Goal: Information Seeking & Learning: Learn about a topic

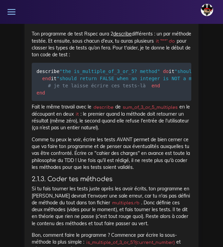
scroll to position [2177, 0]
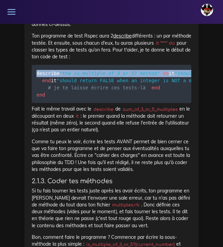
drag, startPoint x: 37, startPoint y: 80, endPoint x: 130, endPoint y: 118, distance: 99.9
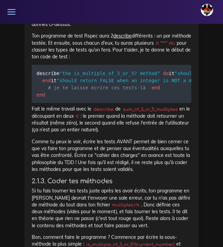
click at [138, 103] on pre "describe "the is_multiple_of_3_or_5? method" do it "should return TRUE when an …" at bounding box center [112, 84] width 160 height 38
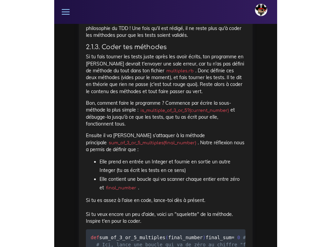
scroll to position [2313, 0]
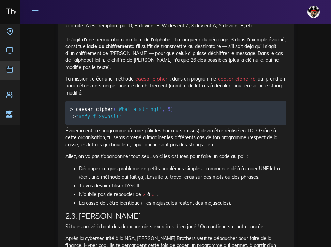
click at [13, 68] on icon at bounding box center [9, 68] width 7 height 7
click at [34, 10] on icon at bounding box center [35, 12] width 8 height 8
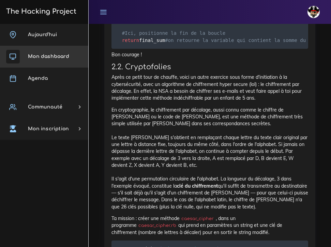
click at [44, 58] on span "Mon dashboard" at bounding box center [48, 56] width 41 height 5
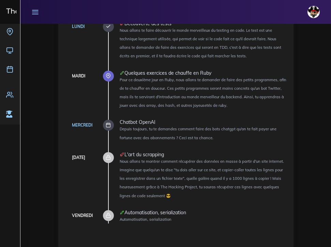
scroll to position [627, 0]
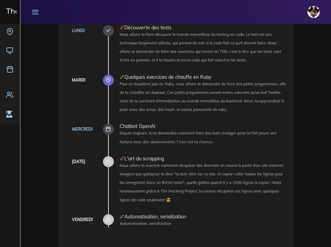
click at [108, 127] on icon at bounding box center [108, 129] width 5 height 5
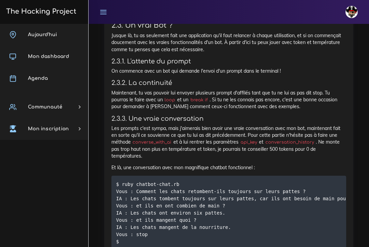
scroll to position [759, 0]
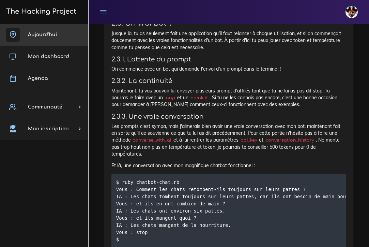
click at [45, 38] on link "Aujourd'hui" at bounding box center [44, 35] width 88 height 22
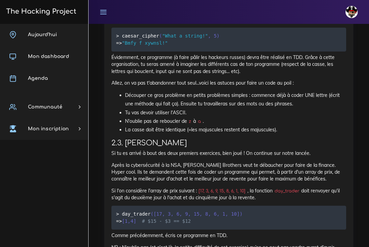
scroll to position [2145, 0]
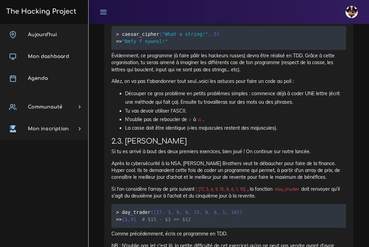
drag, startPoint x: 112, startPoint y: 91, endPoint x: 218, endPoint y: 90, distance: 106.1
drag, startPoint x: 275, startPoint y: 92, endPoint x: 280, endPoint y: 98, distance: 7.8
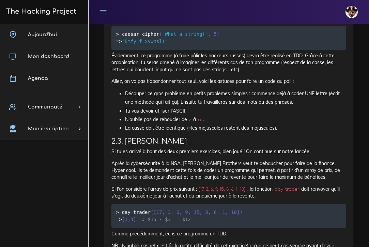
drag, startPoint x: 112, startPoint y: 90, endPoint x: 212, endPoint y: 94, distance: 100.7
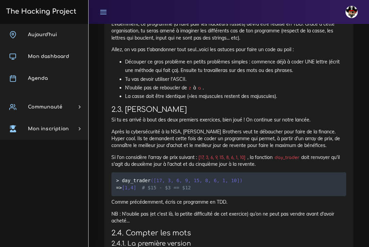
scroll to position [2179, 0]
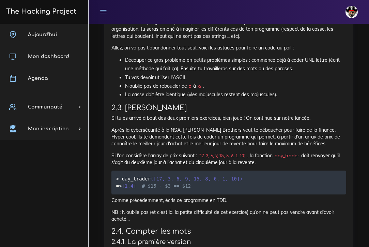
drag, startPoint x: 242, startPoint y: 65, endPoint x: 247, endPoint y: 76, distance: 11.9
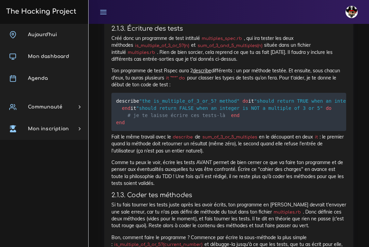
scroll to position [1600, 0]
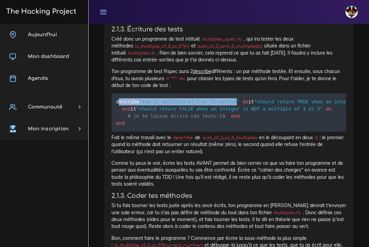
drag, startPoint x: 118, startPoint y: 115, endPoint x: 239, endPoint y: 116, distance: 121.8
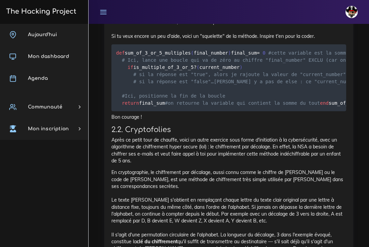
scroll to position [1885, 0]
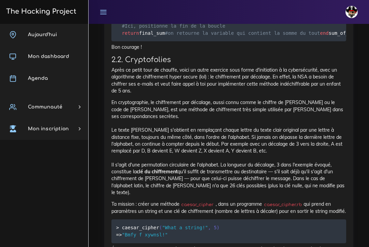
scroll to position [1954, 0]
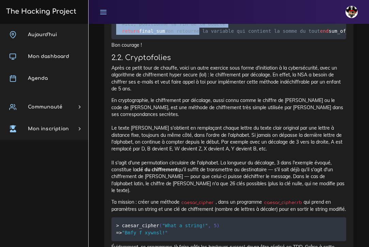
drag, startPoint x: 116, startPoint y: 49, endPoint x: 206, endPoint y: 167, distance: 148.0
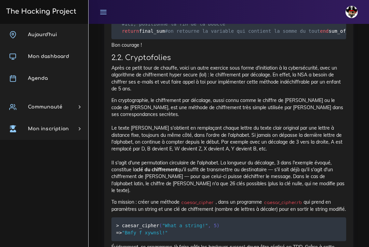
click at [216, 39] on pre "def sum_of_3_or_5_multiples ( final_number ) final_sum = 0 #cette variable est …" at bounding box center [229, 5] width 235 height 67
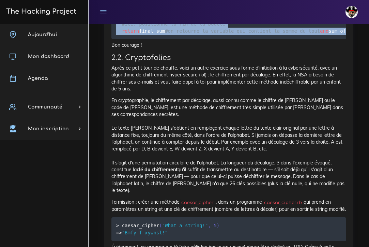
drag, startPoint x: 216, startPoint y: 193, endPoint x: 106, endPoint y: 74, distance: 161.7
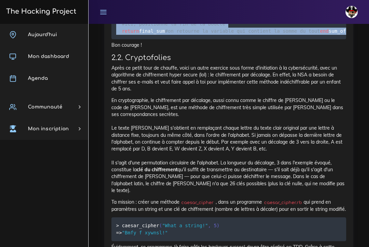
drag, startPoint x: 118, startPoint y: 48, endPoint x: 218, endPoint y: 190, distance: 173.6
click at [218, 39] on pre "def sum_of_3_or_5_multiples ( final_number ) final_sum = 0 #cette variable est …" at bounding box center [229, 5] width 235 height 67
copy code "def sum_of_3_or_5_multiples ( final_number ) final_sum = 0 #cette variable est …"
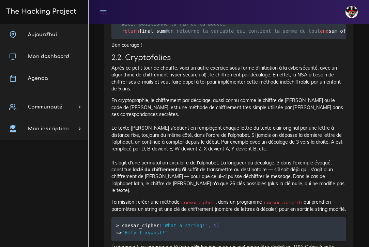
click at [211, 62] on h3 "2.2. Cryptofolies" at bounding box center [229, 58] width 235 height 9
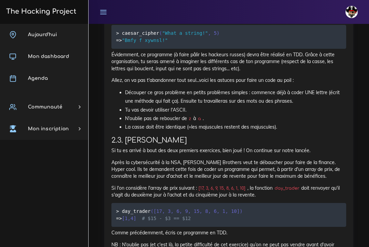
scroll to position [2146, 0]
drag, startPoint x: 345, startPoint y: 163, endPoint x: 186, endPoint y: 162, distance: 158.9
click at [186, 20] on p "Ta mission : créer une méthode caesar_cipher , dans un programme caesar_cipher.…" at bounding box center [229, 13] width 235 height 14
click at [315, 20] on p "Ta mission : créer une méthode caesar_cipher , dans un programme caesar_cipher.…" at bounding box center [229, 13] width 235 height 14
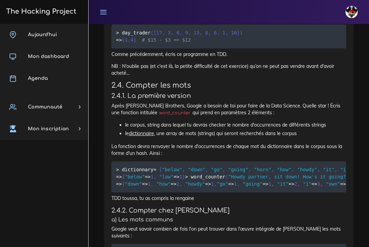
scroll to position [2330, 0]
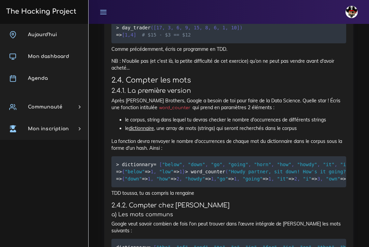
drag, startPoint x: 116, startPoint y: 111, endPoint x: 225, endPoint y: 121, distance: 109.9
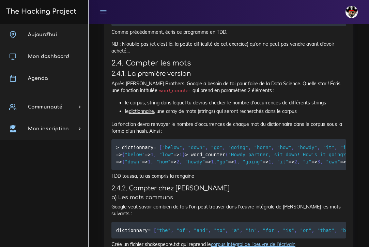
scroll to position [2346, 0]
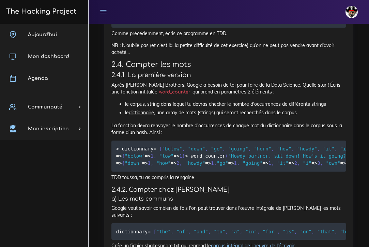
drag, startPoint x: 141, startPoint y: 163, endPoint x: 122, endPoint y: 156, distance: 20.2
click at [122, 23] on code "> day_trader ( [ 17 , 3 , 6 , 9 , 15 , 8 , 6 , 1 , 10 ] ) = > [ 1 , 4 ] # $15 -…" at bounding box center [179, 15] width 127 height 15
copy code "day_trader ( [ 17 , 3 , 6 , 9 , 15 , 8 , 6 , 1 , 10 ] ) = > [ 1 , 4 ]"
